Goal: Find specific page/section: Find specific page/section

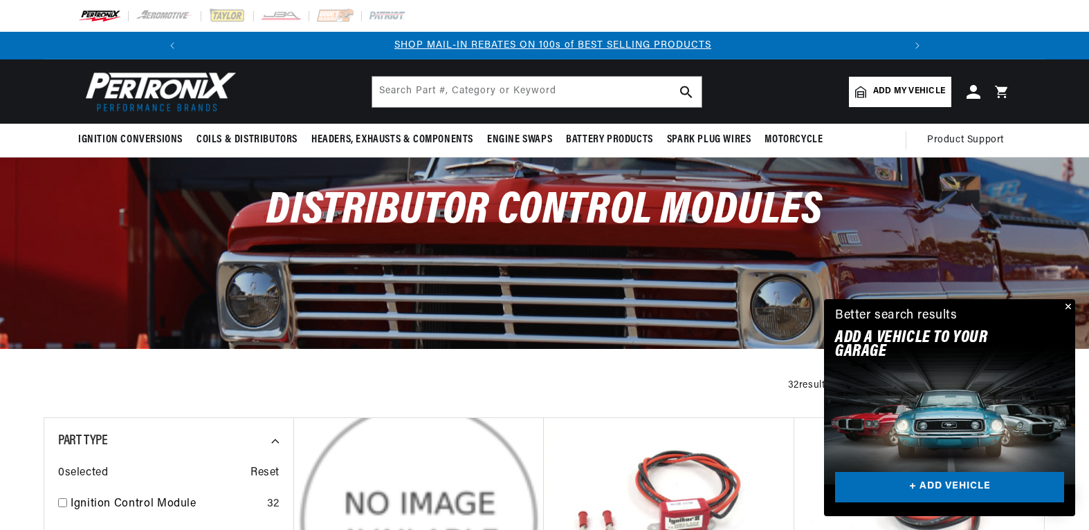
click at [1067, 304] on button "Close" at bounding box center [1066, 307] width 17 height 17
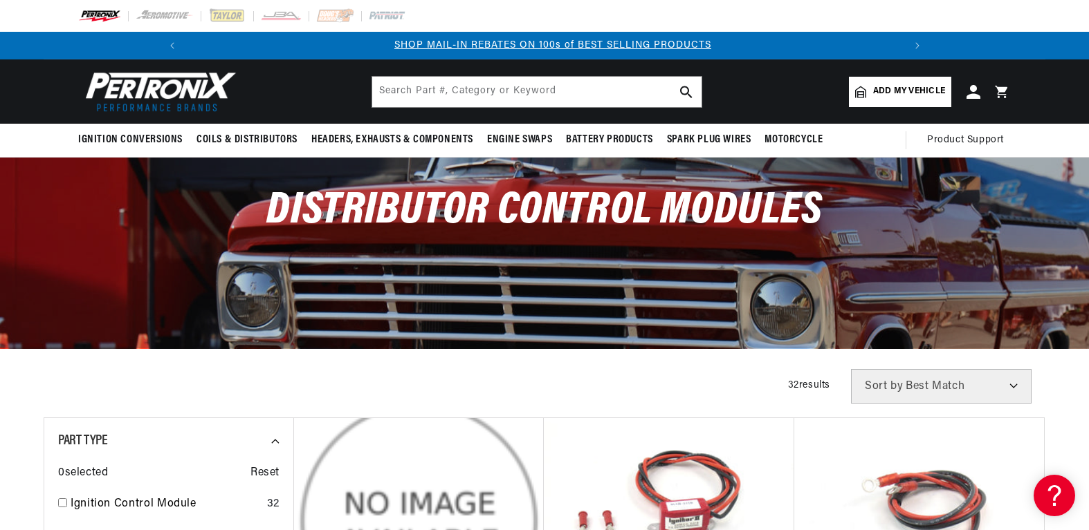
scroll to position [0, 739]
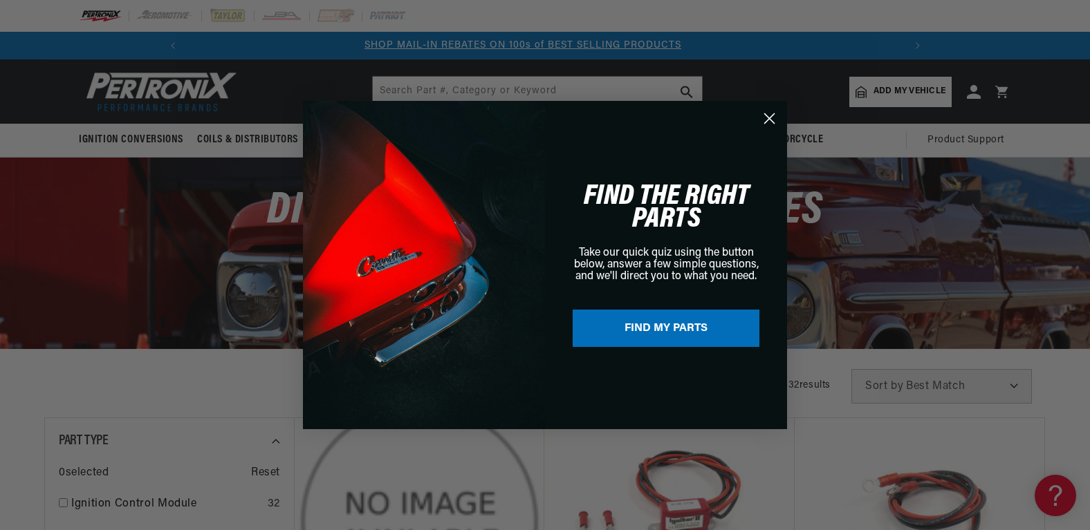
click at [768, 115] on circle "Close dialog" at bounding box center [769, 118] width 23 height 23
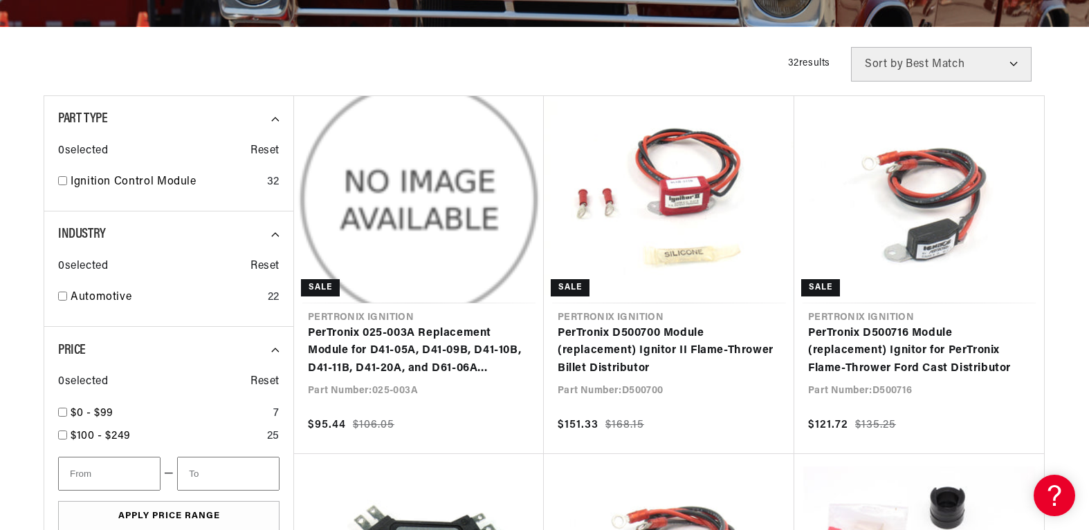
scroll to position [0, 0]
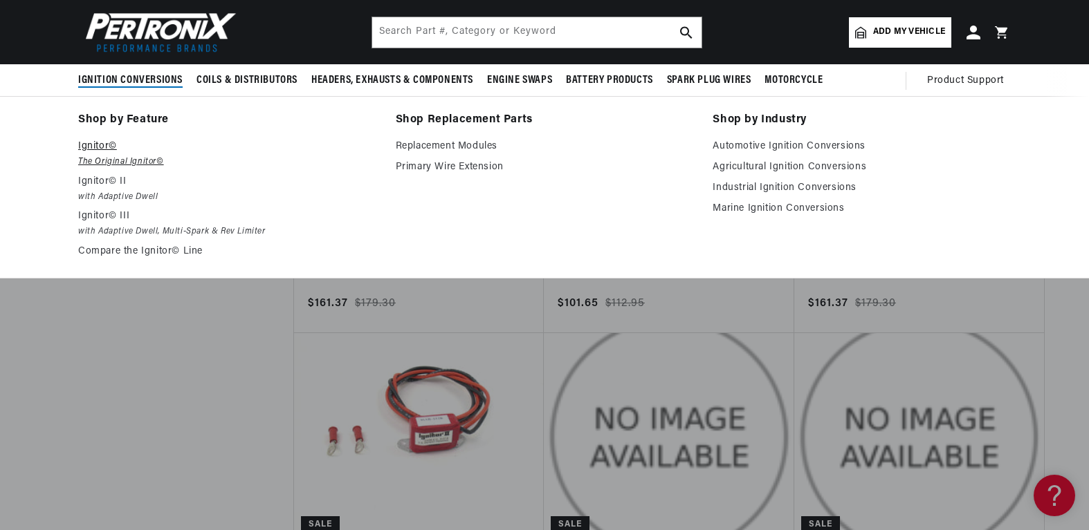
click at [105, 156] on em "The Original Ignitor©" at bounding box center [227, 162] width 298 height 15
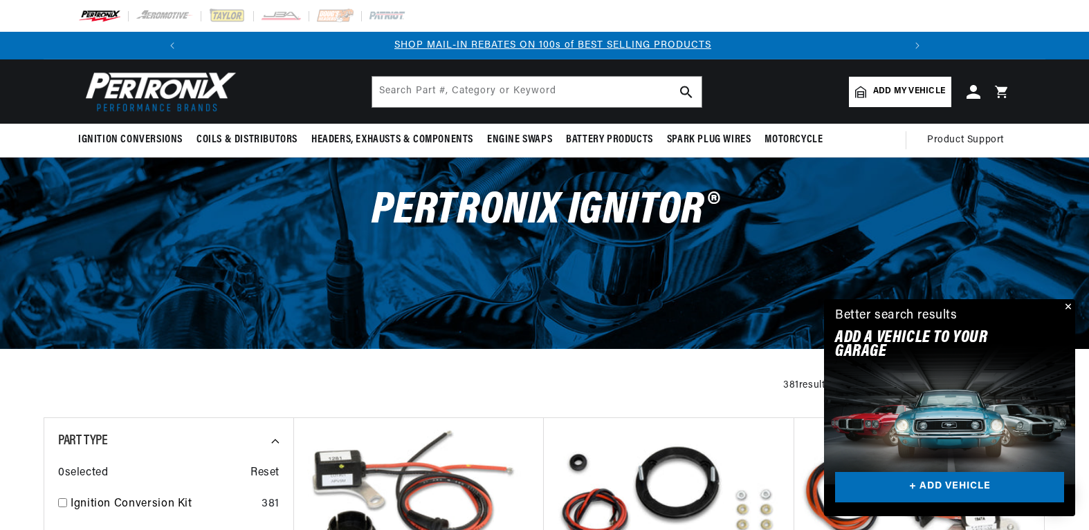
scroll to position [0, 739]
click at [1066, 303] on button "Close" at bounding box center [1066, 307] width 17 height 17
